Goal: Navigation & Orientation: Find specific page/section

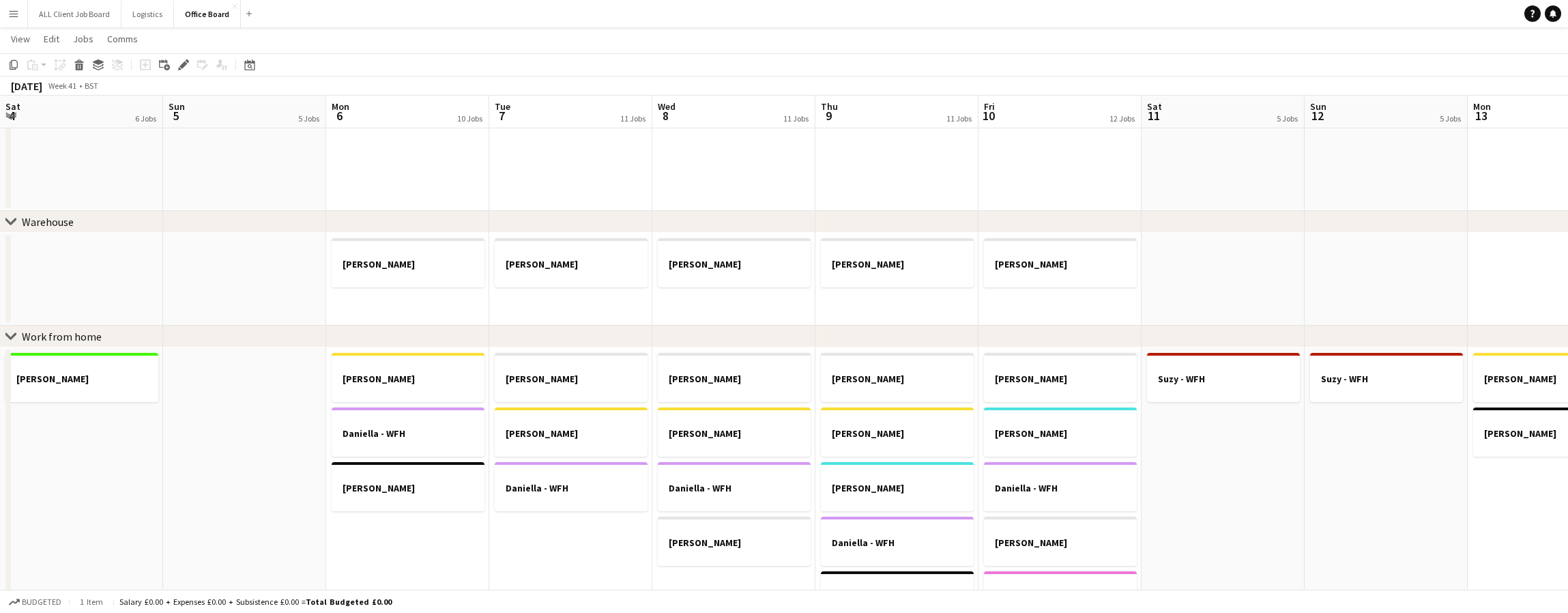
scroll to position [0, 381]
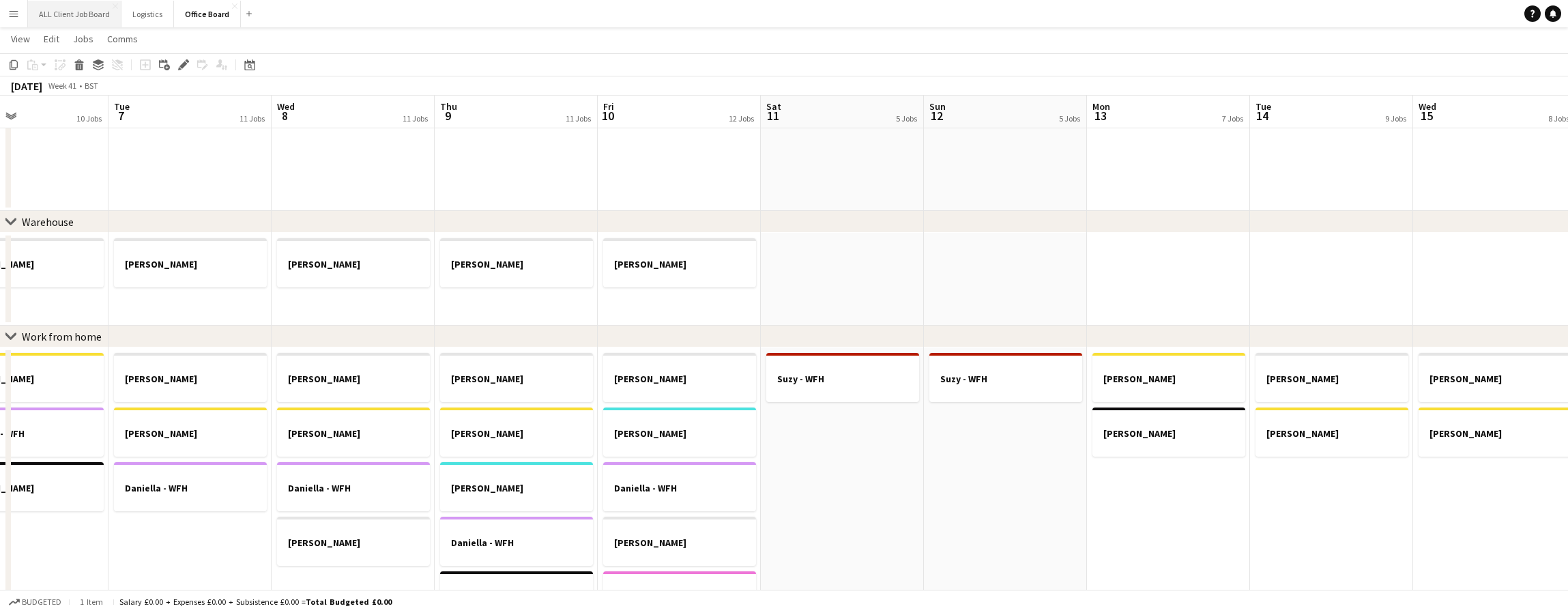
click at [64, 5] on button "ALL Client Job Board Close" at bounding box center [74, 14] width 93 height 26
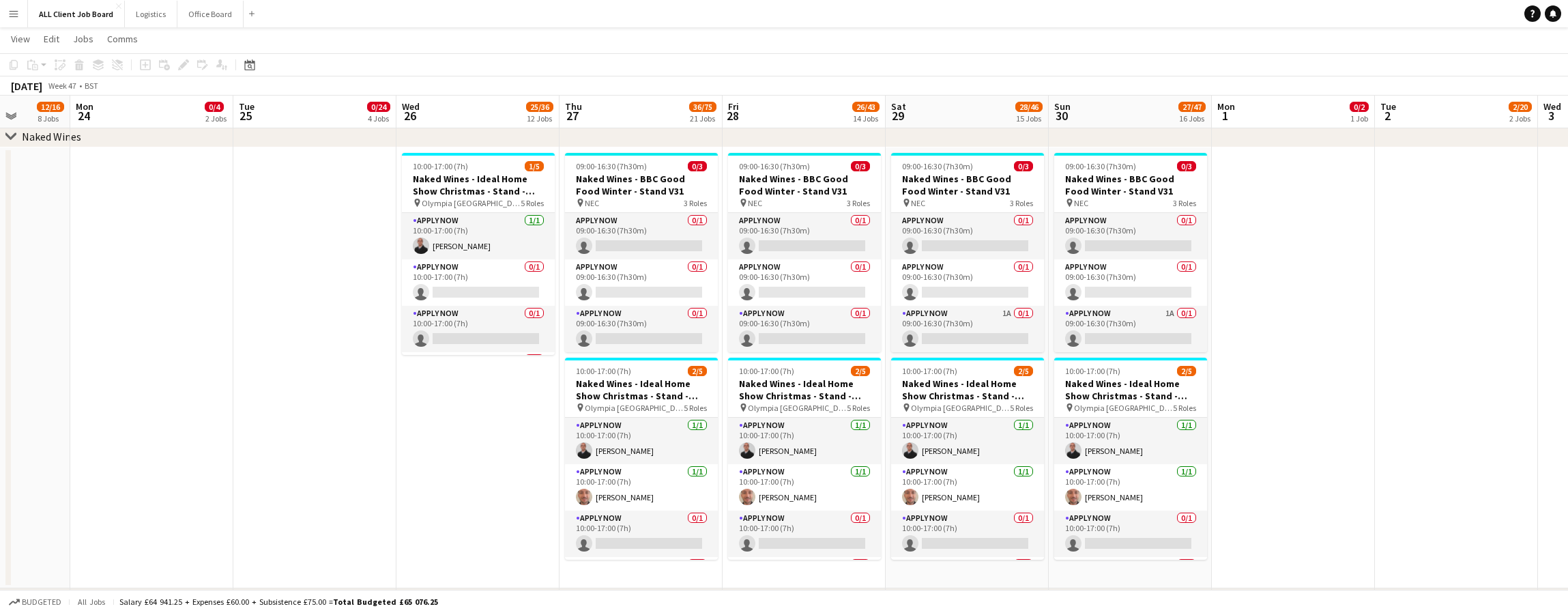
scroll to position [4760, 0]
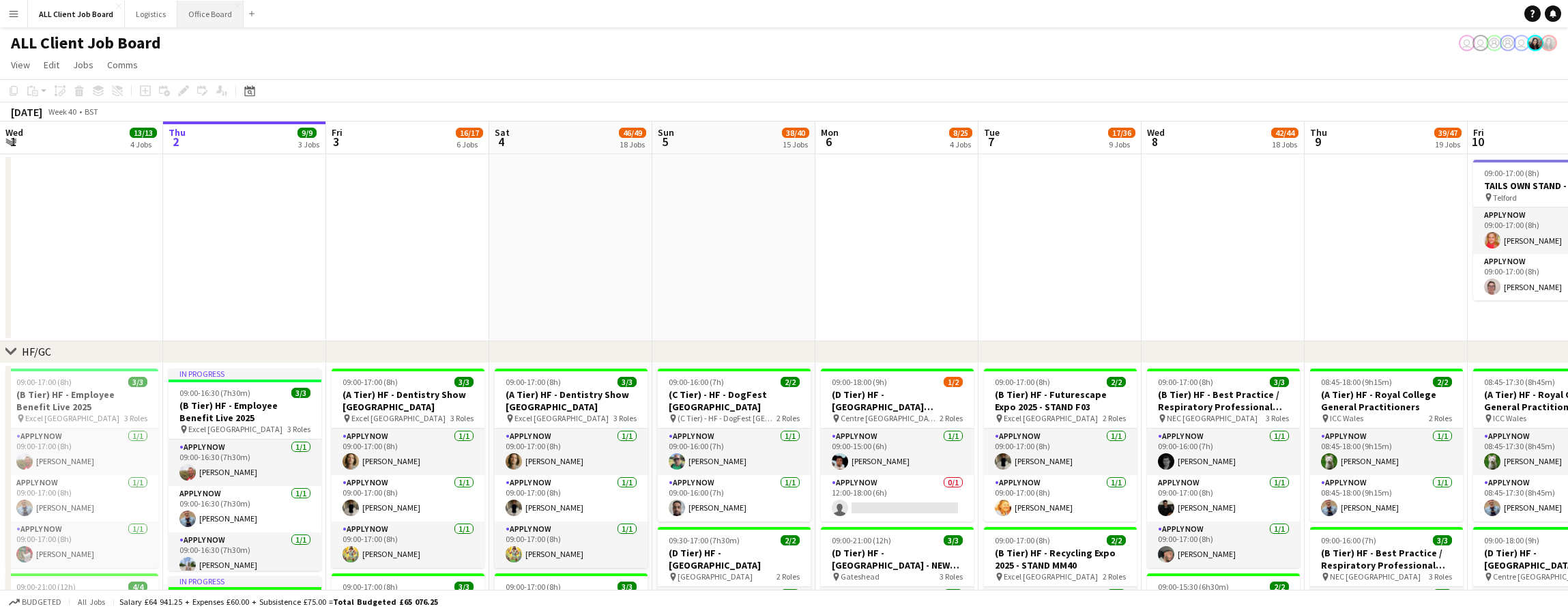
click at [215, 15] on button "Office Board Close" at bounding box center [211, 14] width 66 height 26
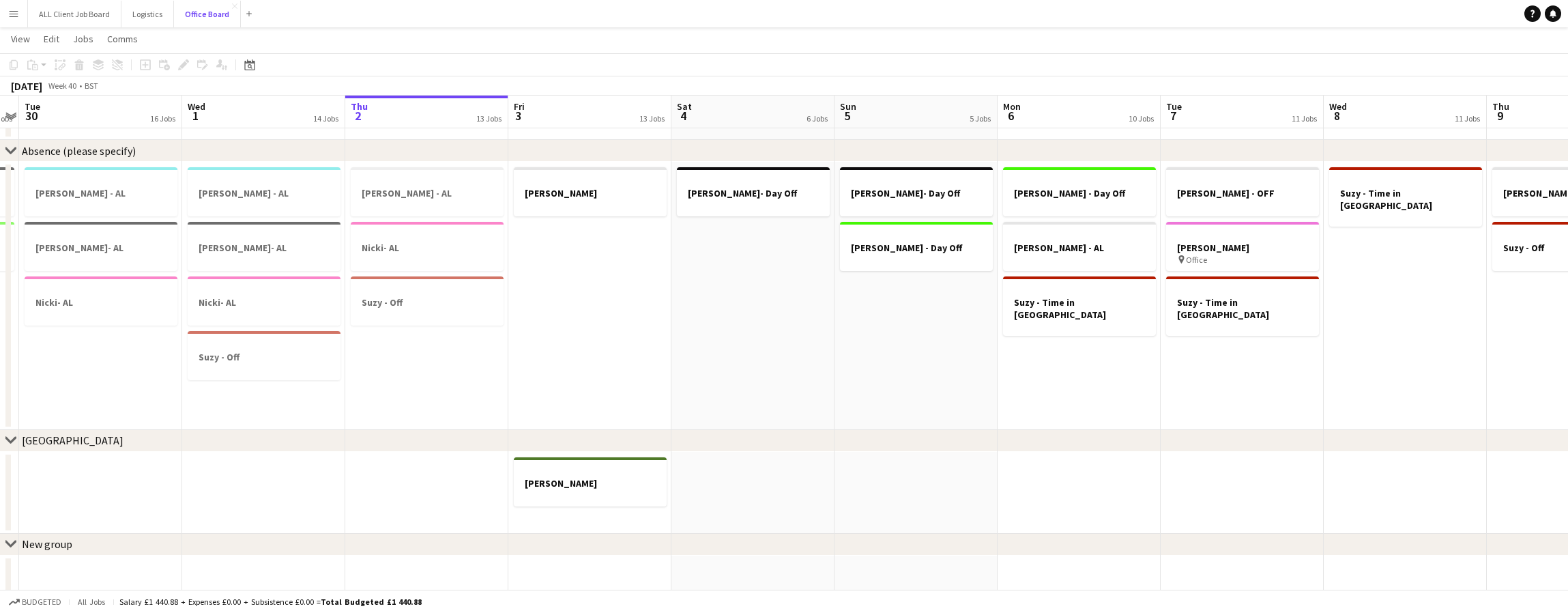
scroll to position [0, 299]
